Goal: Check status: Check status

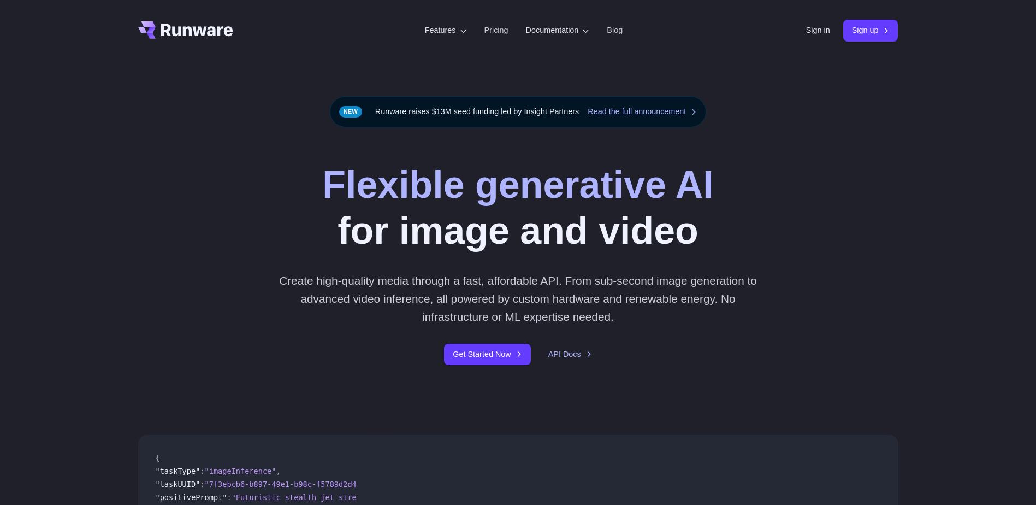
click at [811, 44] on header "Features Tasks Image generation Video generation Sonic Inference Engine™ Models…" at bounding box center [518, 30] width 786 height 61
click at [812, 33] on link "Sign in" at bounding box center [818, 30] width 24 height 13
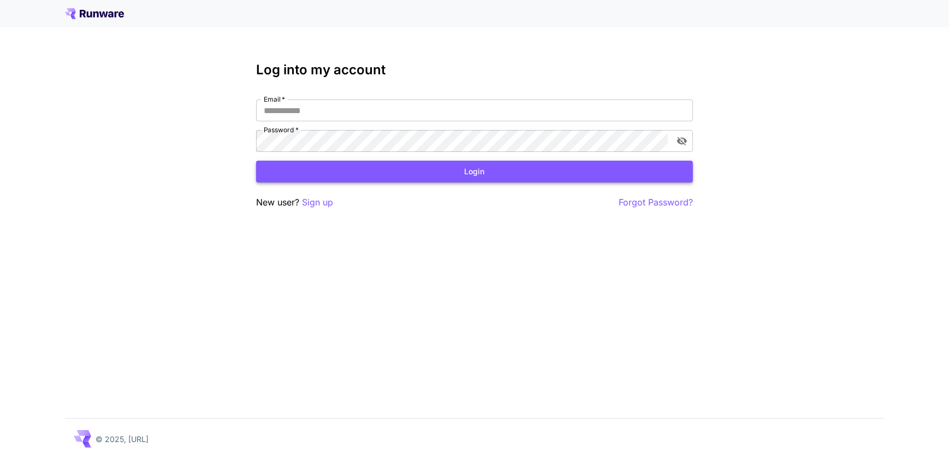
type input "**********"
click at [409, 163] on button "Login" at bounding box center [474, 172] width 437 height 22
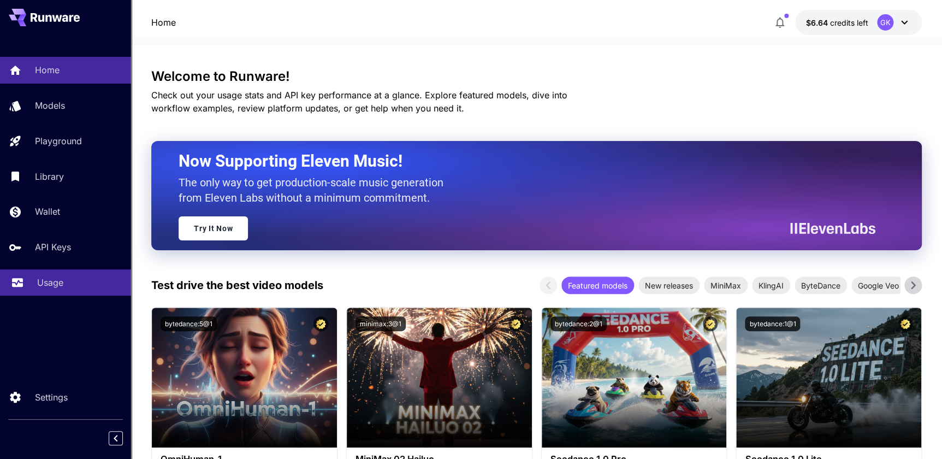
click at [45, 278] on p "Usage" at bounding box center [50, 282] width 26 height 13
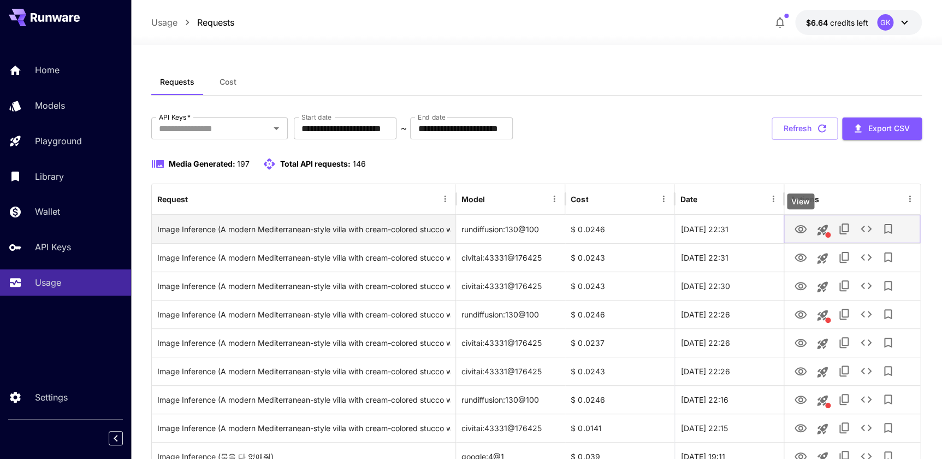
click at [802, 226] on icon "View" at bounding box center [801, 229] width 12 height 8
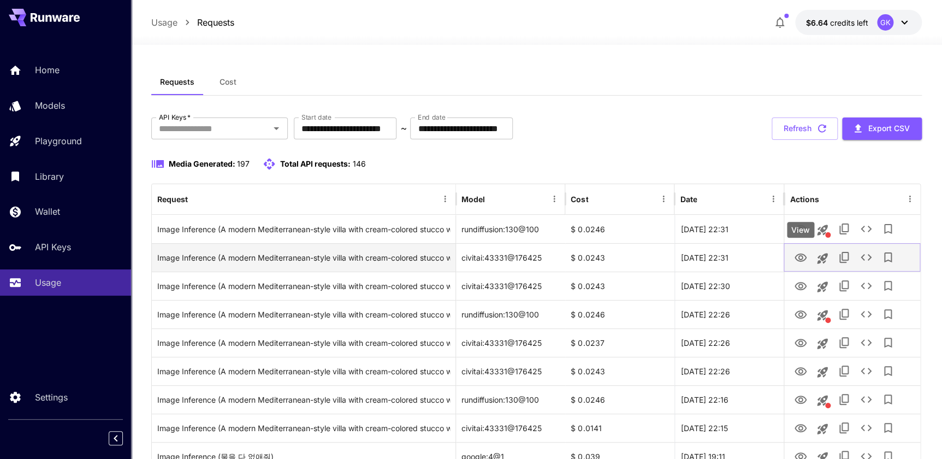
click at [793, 261] on button "View" at bounding box center [801, 257] width 22 height 22
click at [793, 255] on button "View" at bounding box center [801, 257] width 22 height 22
click at [796, 258] on icon "View" at bounding box center [800, 257] width 13 height 13
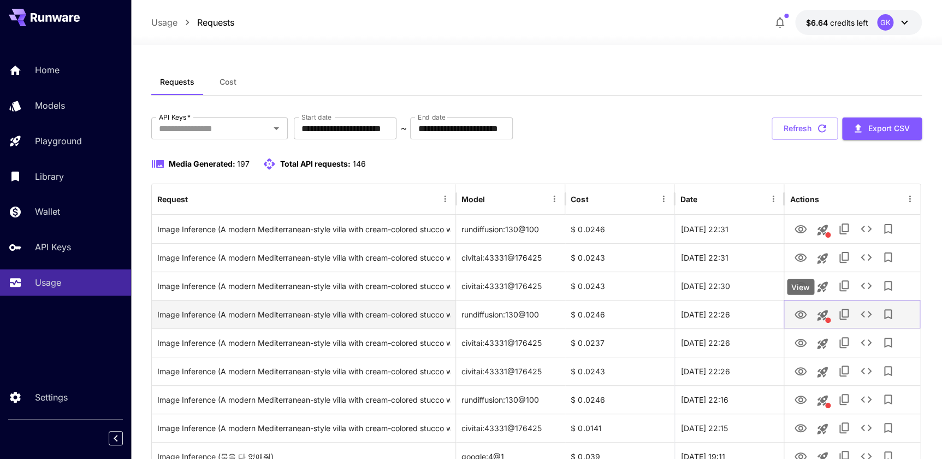
click at [796, 314] on icon "View" at bounding box center [800, 314] width 13 height 13
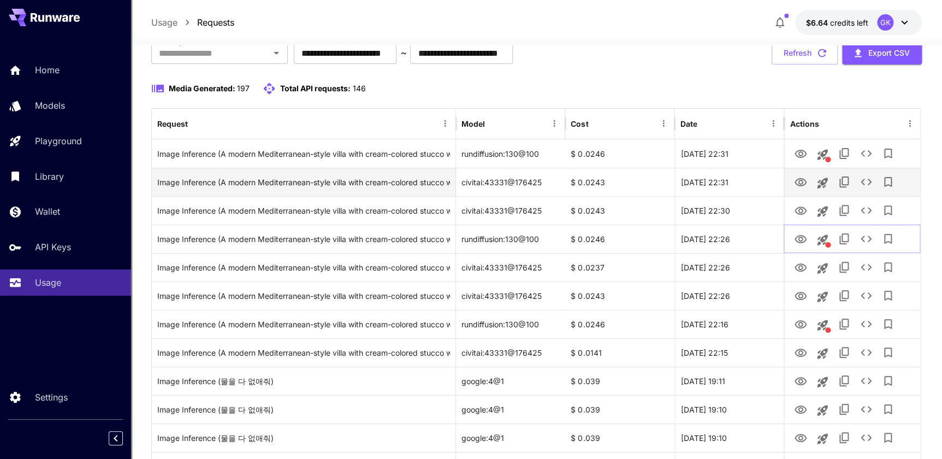
scroll to position [99, 0]
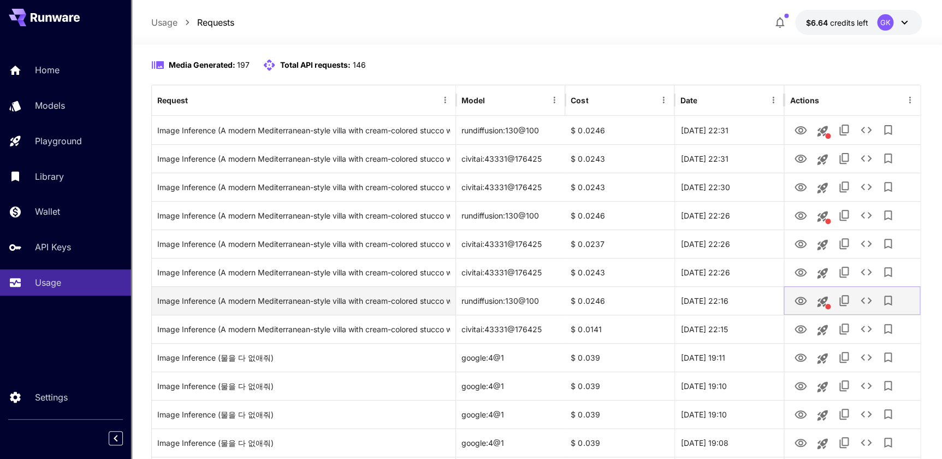
click at [802, 299] on icon "View" at bounding box center [801, 301] width 12 height 8
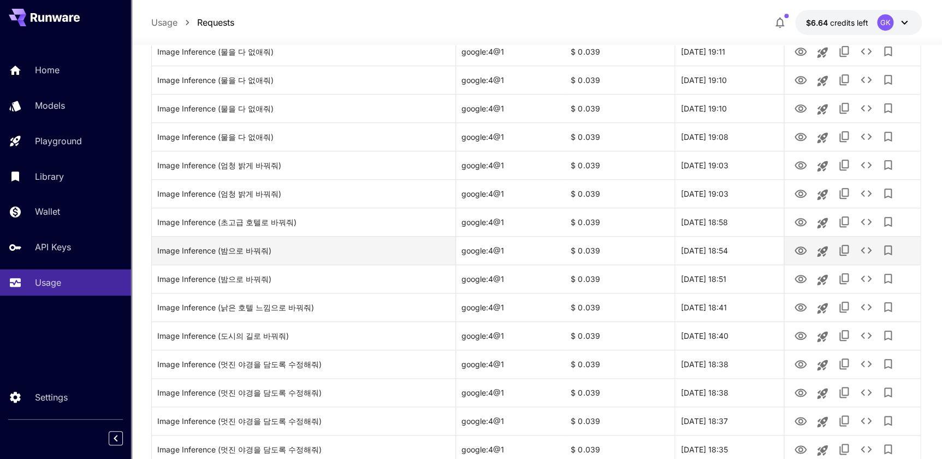
scroll to position [397, 0]
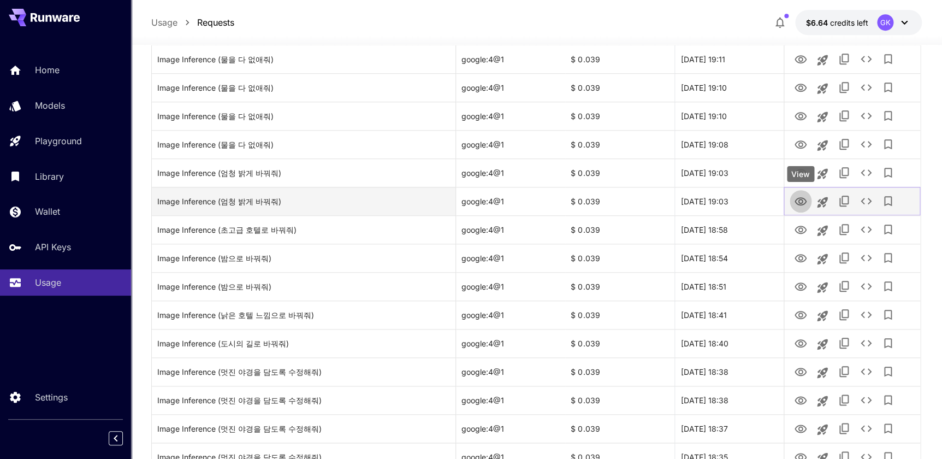
click at [795, 204] on icon "View" at bounding box center [800, 201] width 13 height 13
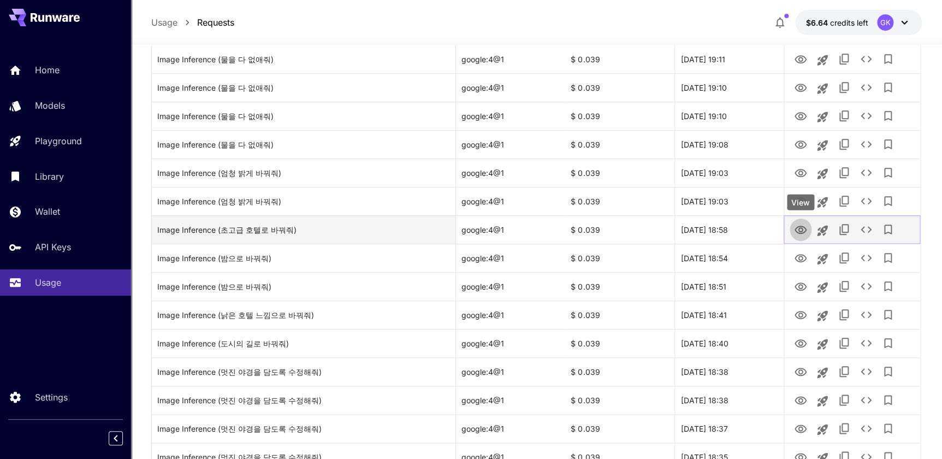
click at [792, 228] on button "View" at bounding box center [801, 229] width 22 height 22
click at [791, 227] on button "View" at bounding box center [801, 229] width 22 height 22
click at [801, 229] on icon "View" at bounding box center [800, 229] width 13 height 13
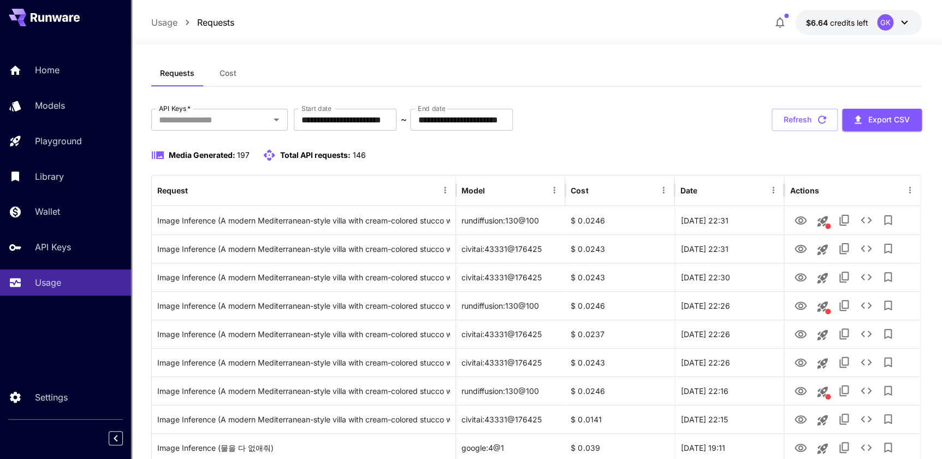
scroll to position [0, 0]
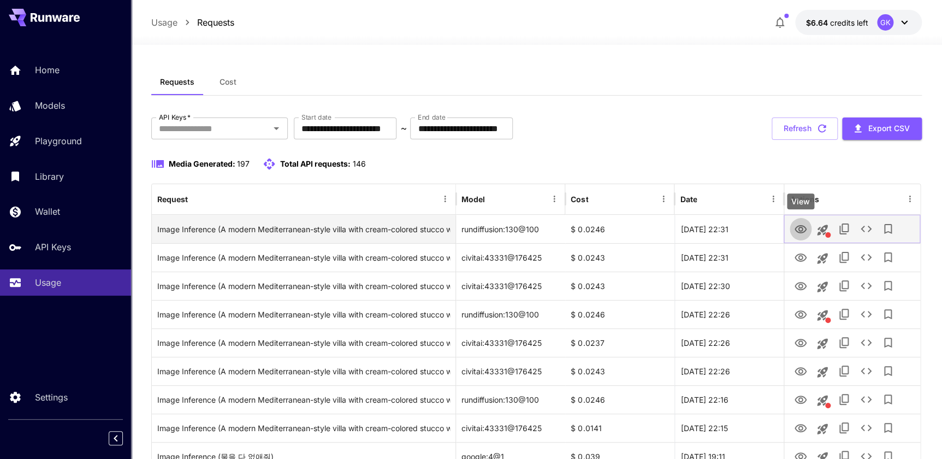
click at [791, 230] on button "View" at bounding box center [801, 228] width 22 height 22
click at [795, 229] on icon "View" at bounding box center [801, 229] width 12 height 8
